Goal: Information Seeking & Learning: Learn about a topic

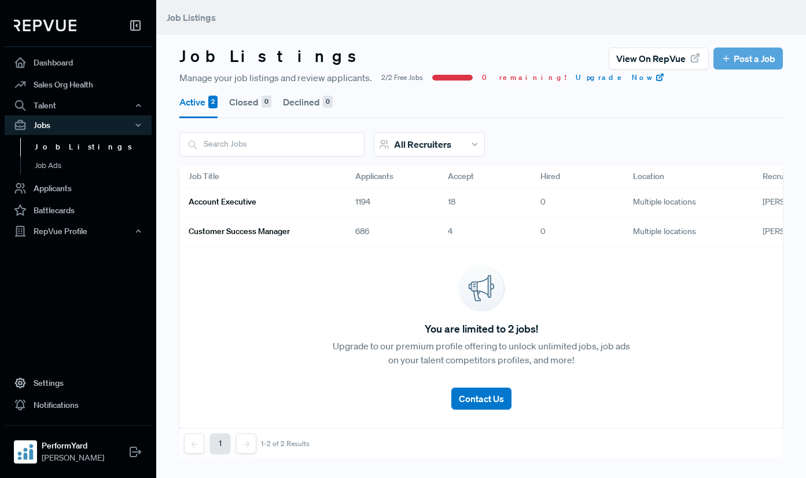
click at [306, 203] on link "Account Executive" at bounding box center [258, 202] width 139 height 20
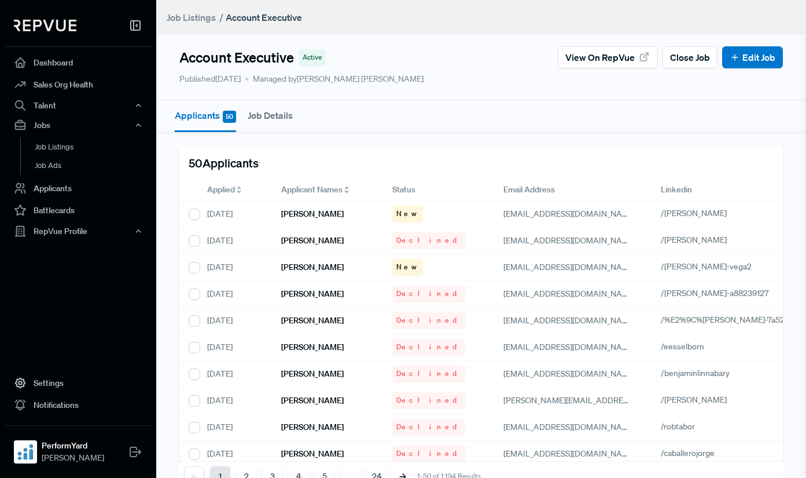
click at [233, 190] on span "Applied" at bounding box center [221, 190] width 28 height 12
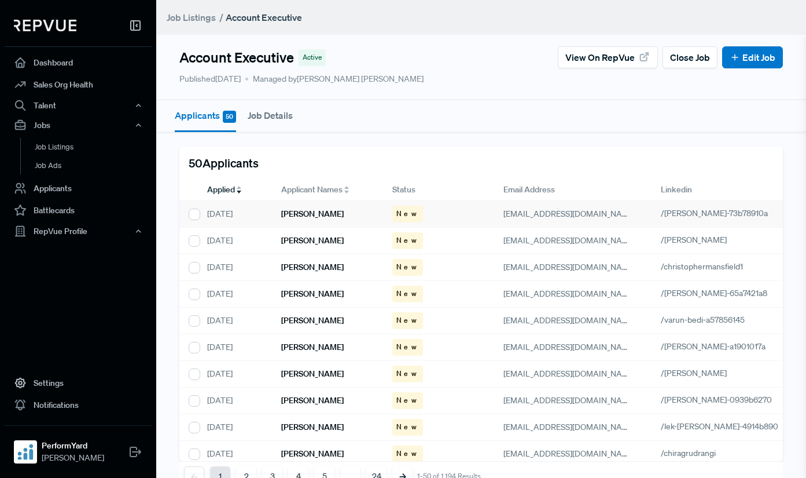
click at [309, 215] on h6 "[PERSON_NAME]" at bounding box center [312, 214] width 63 height 10
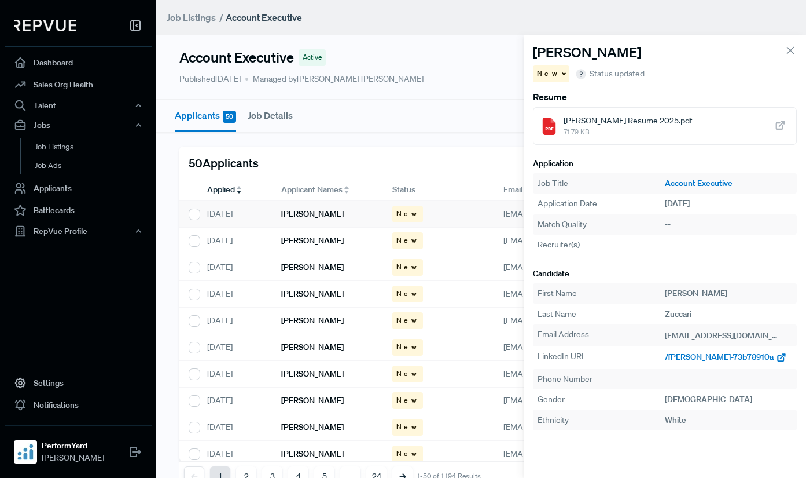
click at [677, 354] on span "/[PERSON_NAME]-73b78910a" at bounding box center [719, 356] width 109 height 10
drag, startPoint x: 319, startPoint y: 248, endPoint x: 527, endPoint y: 319, distance: 219.5
click at [319, 248] on div "[PERSON_NAME]" at bounding box center [327, 240] width 111 height 27
click at [688, 358] on span "/[PERSON_NAME]" at bounding box center [698, 356] width 66 height 10
click at [288, 267] on h6 "[PERSON_NAME]" at bounding box center [312, 267] width 63 height 10
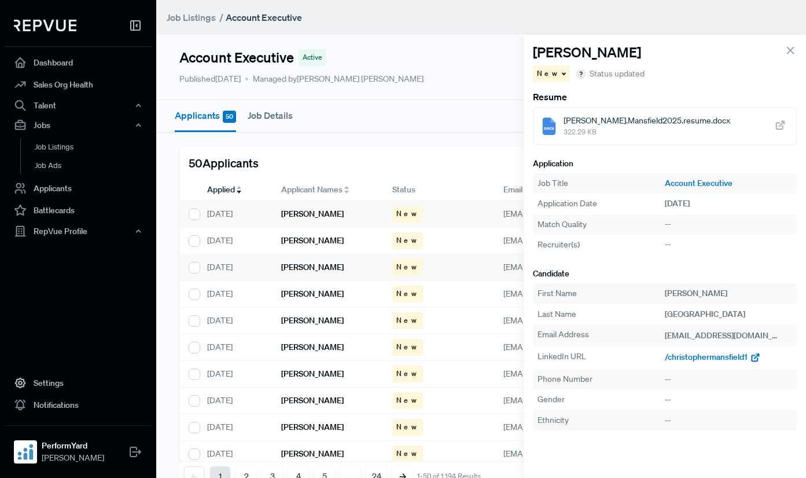
click at [689, 359] on span "/christophermansfield1" at bounding box center [706, 356] width 83 height 10
